Goal: Task Accomplishment & Management: Use online tool/utility

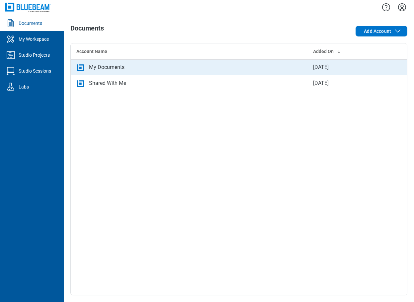
click at [96, 70] on div "My Documents" at bounding box center [107, 67] width 36 height 8
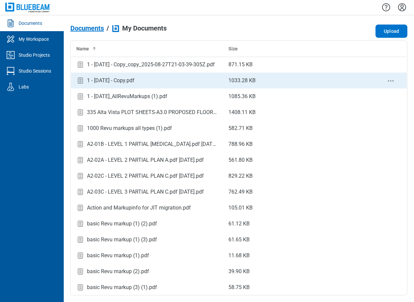
click at [131, 80] on div "1 - [DATE] - Copy.pdf" at bounding box center [110, 81] width 47 height 8
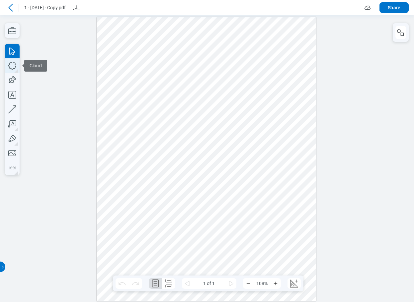
click at [10, 66] on icon "button" at bounding box center [12, 65] width 15 height 15
drag, startPoint x: 188, startPoint y: 142, endPoint x: 211, endPoint y: 166, distance: 33.1
click at [208, 161] on div at bounding box center [207, 159] width 220 height 284
click at [16, 33] on icon "button" at bounding box center [12, 30] width 8 height 7
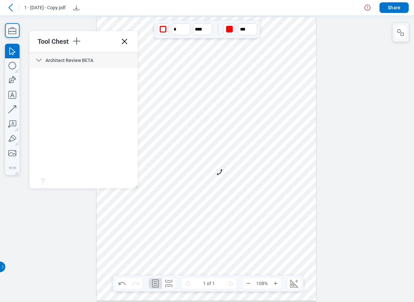
scroll to position [2404, 0]
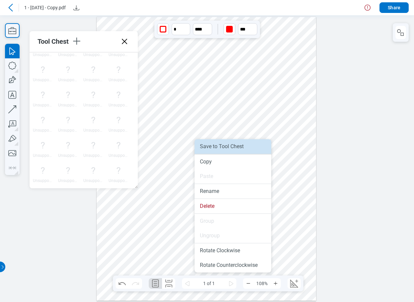
click at [215, 150] on li "Save to Tool Chest" at bounding box center [232, 146] width 77 height 15
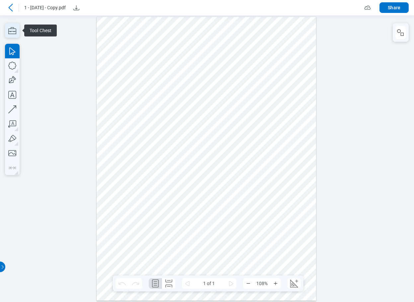
click at [13, 34] on icon "button" at bounding box center [12, 30] width 8 height 7
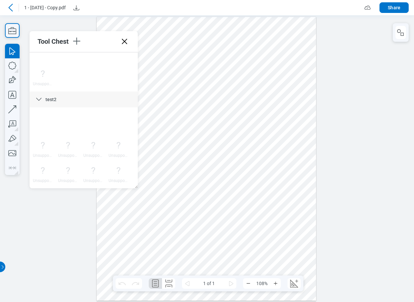
scroll to position [2404, 0]
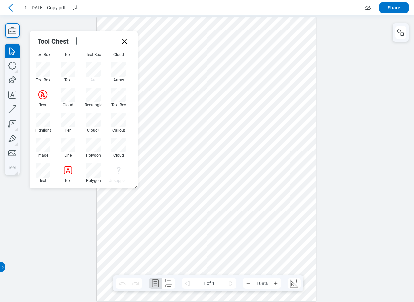
click at [126, 42] on icon at bounding box center [124, 41] width 11 height 11
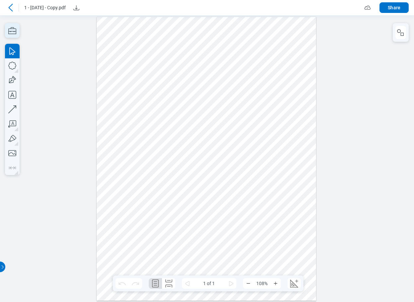
click at [8, 33] on icon "button" at bounding box center [12, 30] width 8 height 7
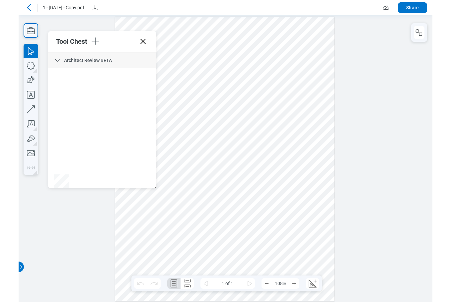
scroll to position [2429, 0]
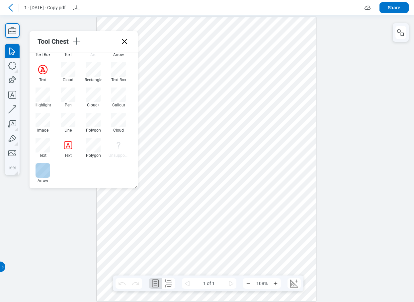
click at [42, 170] on div at bounding box center [43, 170] width 15 height 15
click at [44, 174] on div at bounding box center [43, 170] width 15 height 15
drag, startPoint x: 210, startPoint y: 103, endPoint x: 245, endPoint y: 91, distance: 36.5
click at [245, 91] on div at bounding box center [207, 159] width 220 height 284
click at [294, 88] on div at bounding box center [207, 159] width 220 height 284
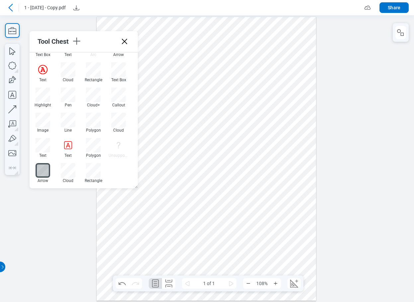
click at [10, 8] on icon at bounding box center [11, 8] width 8 height 8
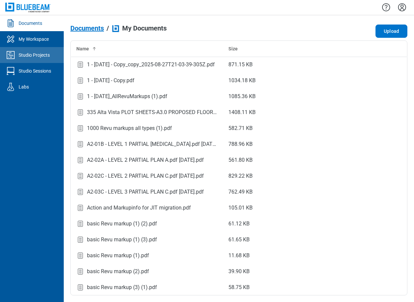
click at [38, 57] on div "Studio Projects" at bounding box center [34, 55] width 31 height 7
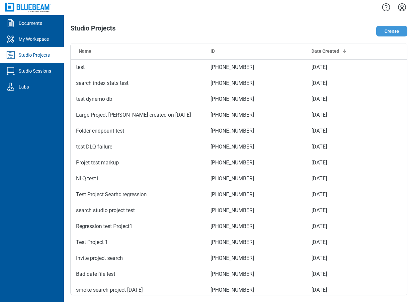
click at [387, 31] on button "Create" at bounding box center [391, 31] width 31 height 11
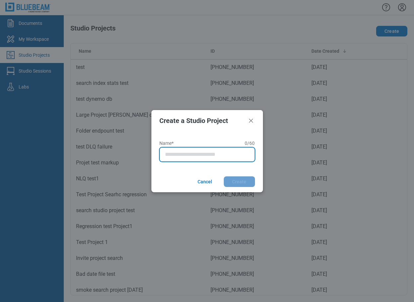
click at [180, 157] on input "Name* 0 of 60 characters 0 / 60" at bounding box center [208, 155] width 87 height 8
type input "**********"
click at [224, 177] on button "Create" at bounding box center [239, 182] width 31 height 11
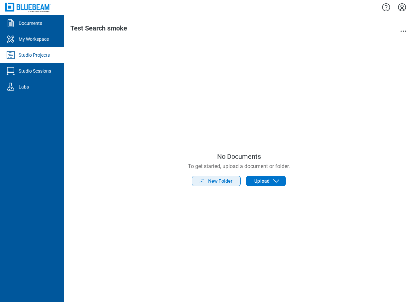
click at [217, 180] on span "New Folder" at bounding box center [220, 181] width 25 height 7
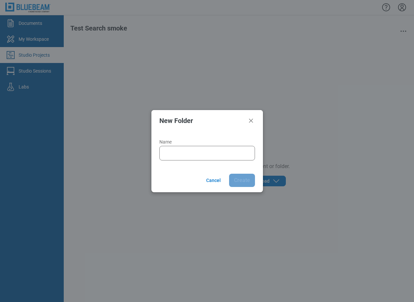
drag, startPoint x: 194, startPoint y: 158, endPoint x: 196, endPoint y: 144, distance: 14.1
click at [193, 155] on div at bounding box center [207, 153] width 96 height 15
click at [195, 151] on input "Name" at bounding box center [208, 153] width 87 height 8
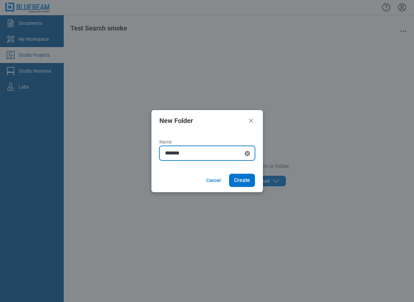
type input "*******"
click at [229, 174] on button "Create" at bounding box center [242, 180] width 26 height 13
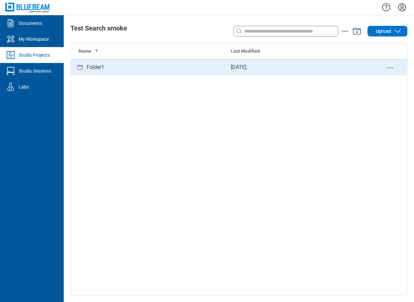
click at [269, 68] on td "[DATE]" at bounding box center [299, 67] width 148 height 16
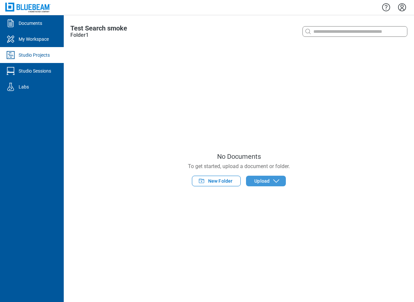
click at [265, 185] on span "Upload" at bounding box center [261, 181] width 15 height 7
click at [260, 181] on span "Upload" at bounding box center [261, 181] width 15 height 7
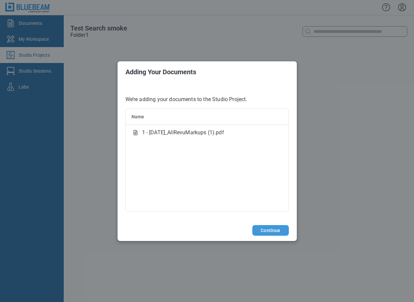
click at [261, 229] on button "Continue" at bounding box center [270, 230] width 36 height 11
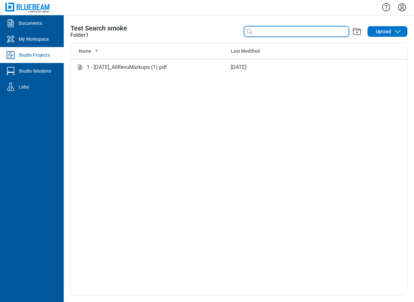
click at [262, 31] on input at bounding box center [301, 31] width 95 height 7
type input "*"
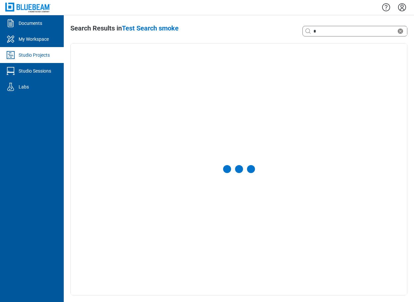
select select "**********"
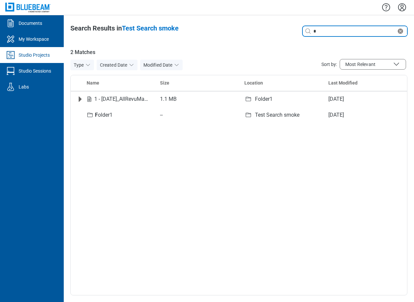
click at [340, 34] on input "*" at bounding box center [354, 31] width 84 height 7
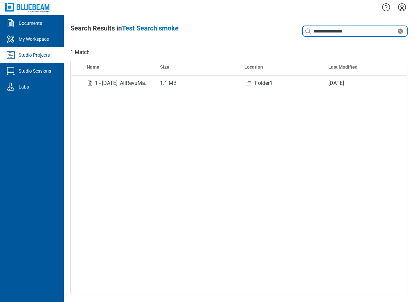
click at [355, 33] on input "**********" at bounding box center [354, 31] width 84 height 7
type input "**********"
click at [363, 28] on input "**********" at bounding box center [354, 31] width 84 height 7
drag, startPoint x: 365, startPoint y: 30, endPoint x: 281, endPoint y: 25, distance: 84.1
click at [281, 27] on div "**********" at bounding box center [339, 31] width 135 height 13
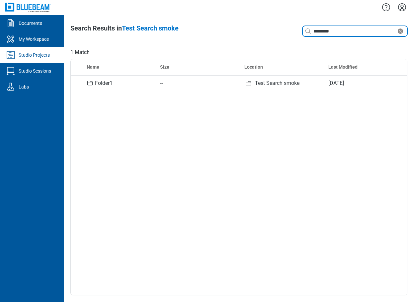
type input "*********"
select select "**********"
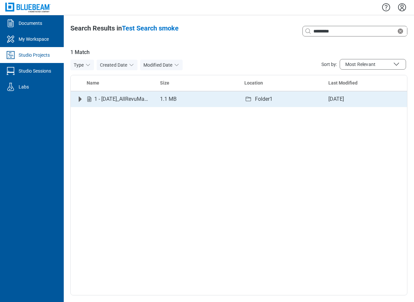
click at [83, 100] on icon "Expand row" at bounding box center [80, 99] width 8 height 8
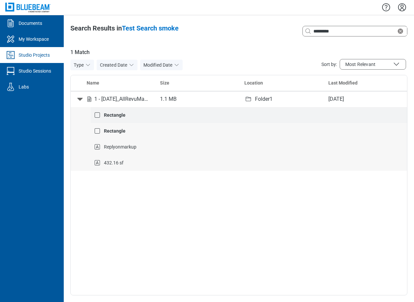
click at [120, 116] on strong "Rectangle" at bounding box center [115, 115] width 22 height 5
click at [352, 32] on input "*********" at bounding box center [354, 31] width 84 height 7
drag, startPoint x: 328, startPoint y: 30, endPoint x: 291, endPoint y: 29, distance: 37.5
click at [291, 29] on div "Search with a keyword or natural language *********" at bounding box center [339, 31] width 135 height 13
click at [325, 31] on input at bounding box center [359, 31] width 95 height 7
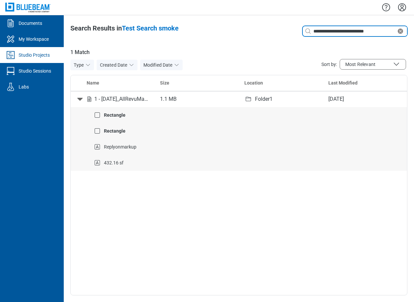
type input "**********"
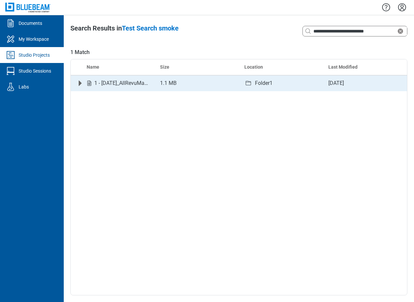
click at [80, 82] on icon "Expand row" at bounding box center [80, 83] width 3 height 5
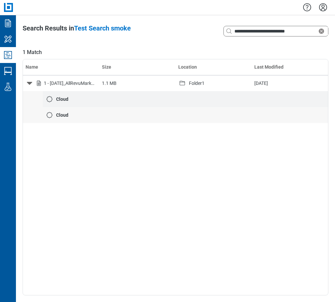
click at [70, 99] on div "Cloud" at bounding box center [189, 99] width 272 height 7
drag, startPoint x: 236, startPoint y: 27, endPoint x: 212, endPoint y: 27, distance: 23.9
click at [212, 27] on div "**********" at bounding box center [267, 31] width 122 height 13
type input "*"
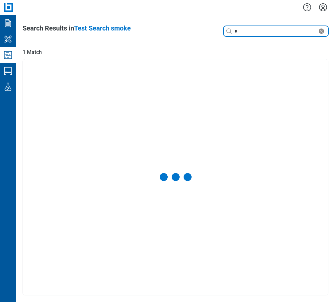
select select "**********"
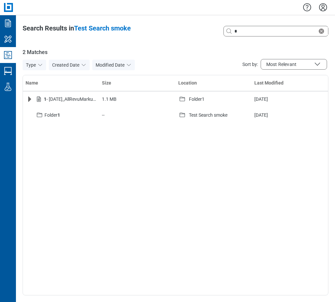
click at [8, 53] on icon "Studio Projects" at bounding box center [8, 55] width 8 height 8
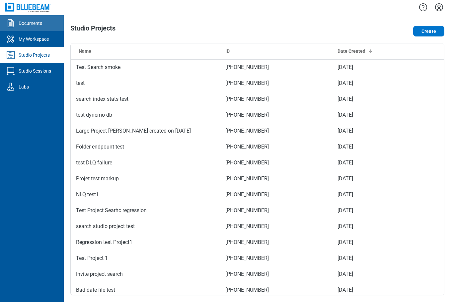
click at [28, 26] on div "Documents" at bounding box center [31, 23] width 24 height 7
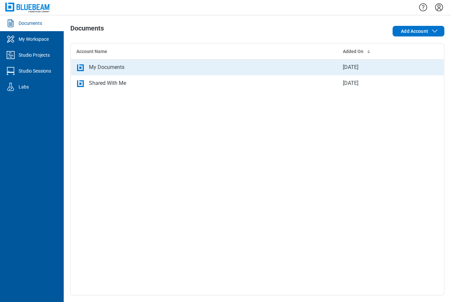
click at [126, 64] on div "My Documents" at bounding box center [204, 67] width 256 height 8
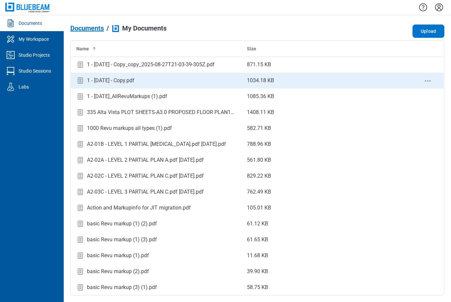
click at [132, 81] on div "1 - [DATE] - Copy.pdf" at bounding box center [110, 81] width 47 height 8
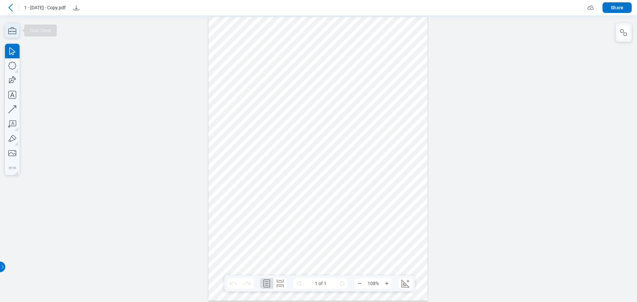
click at [13, 30] on icon "button" at bounding box center [12, 30] width 15 height 15
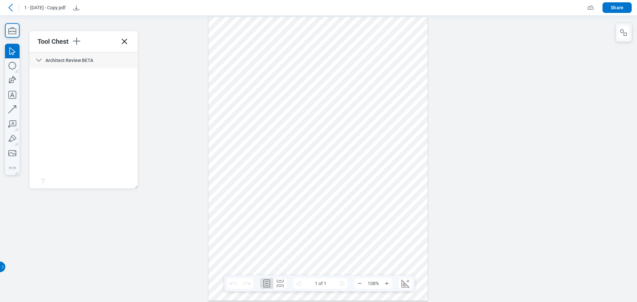
scroll to position [2429, 0]
drag, startPoint x: 135, startPoint y: 62, endPoint x: 138, endPoint y: 171, distance: 109.2
click at [123, 43] on icon at bounding box center [124, 41] width 5 height 5
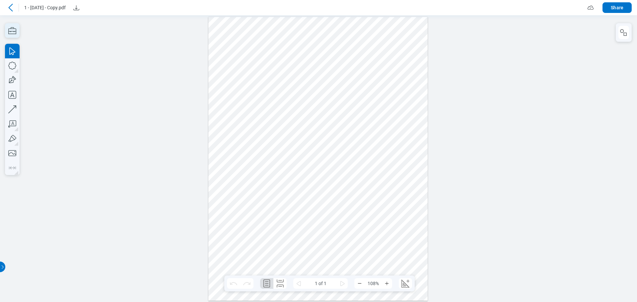
click at [17, 31] on icon "button" at bounding box center [12, 30] width 15 height 15
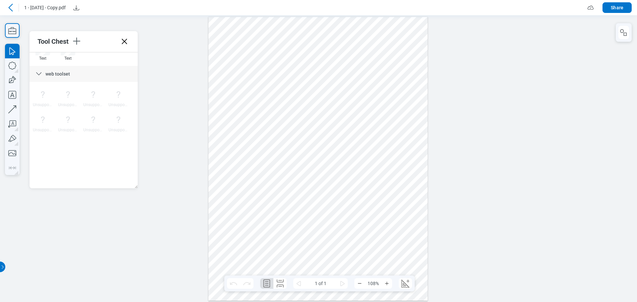
scroll to position [2429, 0]
drag, startPoint x: 136, startPoint y: 60, endPoint x: 139, endPoint y: 172, distance: 111.6
click at [122, 43] on icon at bounding box center [124, 41] width 11 height 11
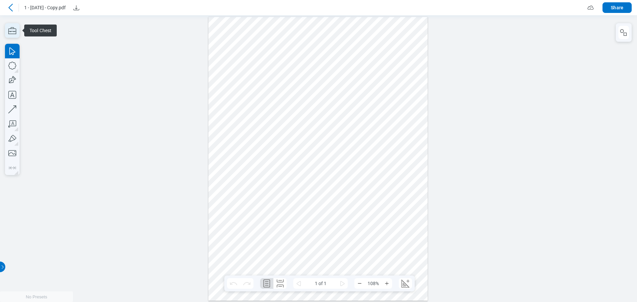
click at [16, 32] on icon "button" at bounding box center [12, 30] width 15 height 15
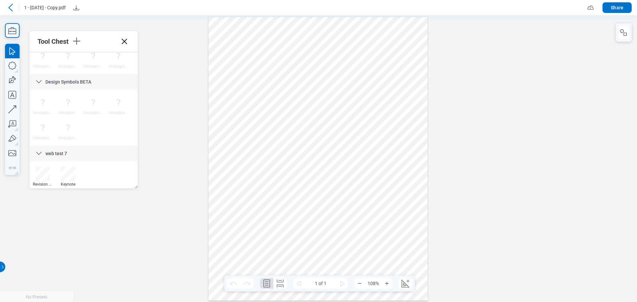
scroll to position [453, 0]
drag, startPoint x: 137, startPoint y: 164, endPoint x: 141, endPoint y: 68, distance: 95.3
drag, startPoint x: 134, startPoint y: 84, endPoint x: 135, endPoint y: 179, distance: 95.3
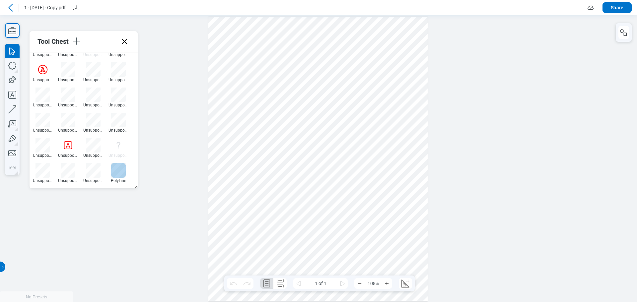
drag, startPoint x: 122, startPoint y: 166, endPoint x: 153, endPoint y: 151, distance: 34.7
click at [122, 166] on div at bounding box center [118, 170] width 15 height 15
click at [252, 172] on div at bounding box center [318, 159] width 220 height 284
drag, startPoint x: 125, startPoint y: 38, endPoint x: 219, endPoint y: 35, distance: 94.0
click at [125, 38] on icon at bounding box center [124, 41] width 11 height 11
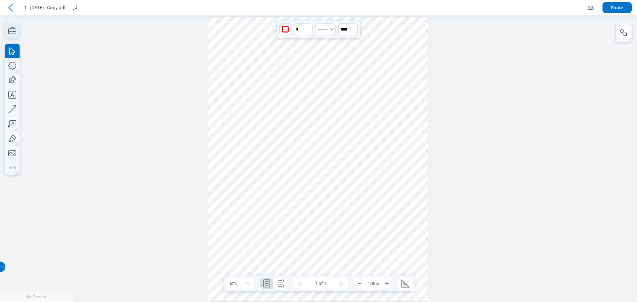
click at [15, 28] on icon "button" at bounding box center [12, 30] width 15 height 15
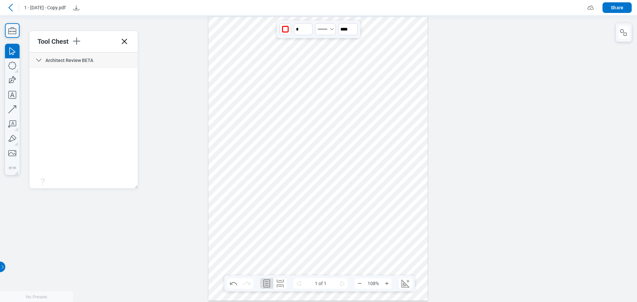
scroll to position [2454, 0]
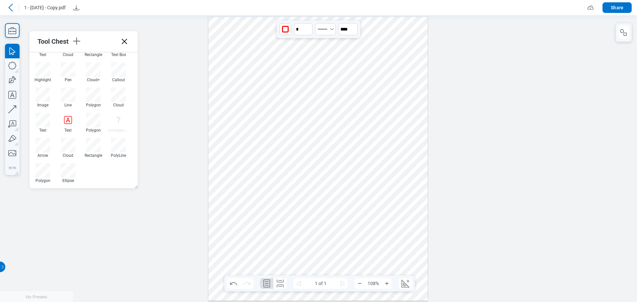
drag, startPoint x: 134, startPoint y: 62, endPoint x: 136, endPoint y: 178, distance: 115.9
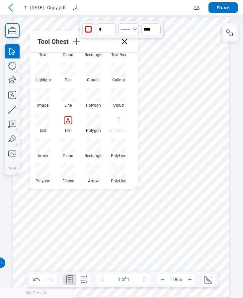
click at [29, 91] on div at bounding box center [121, 156] width 216 height 279
